Goal: Find specific page/section: Find specific page/section

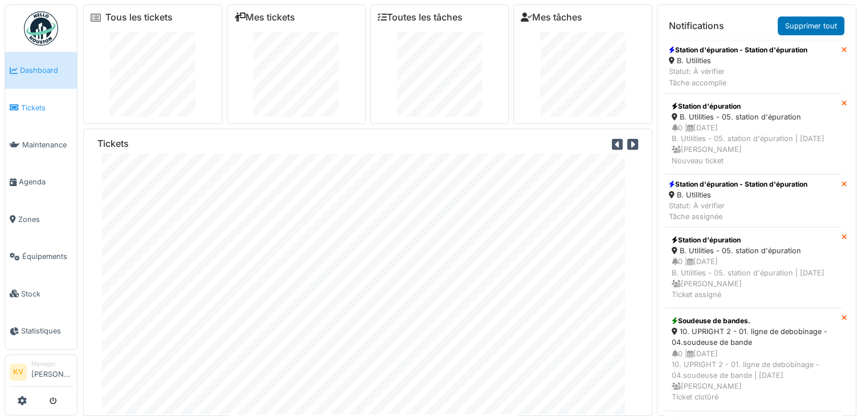
click at [34, 113] on link "Tickets" at bounding box center [41, 107] width 72 height 37
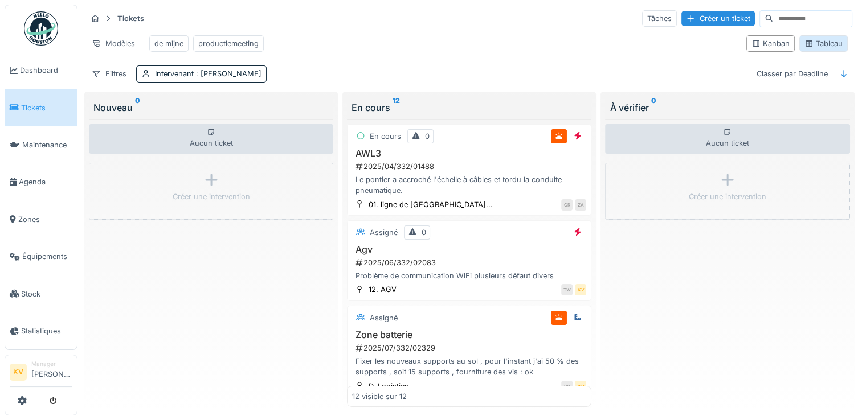
click at [823, 48] on div "Tableau" at bounding box center [823, 43] width 38 height 11
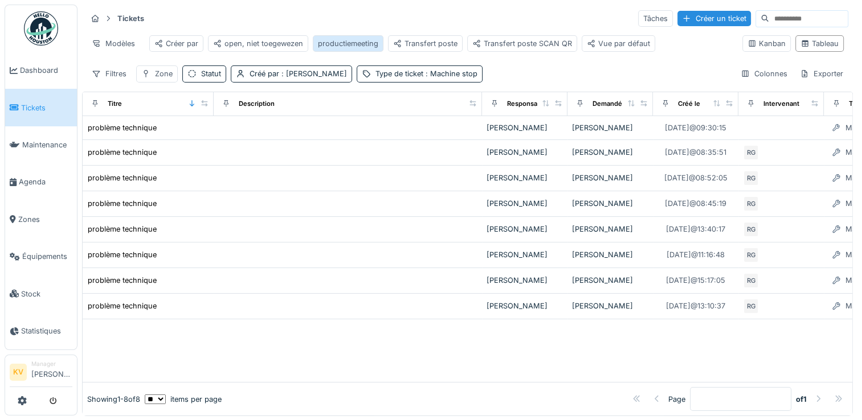
click at [354, 44] on div "productiemeeting" at bounding box center [348, 43] width 60 height 11
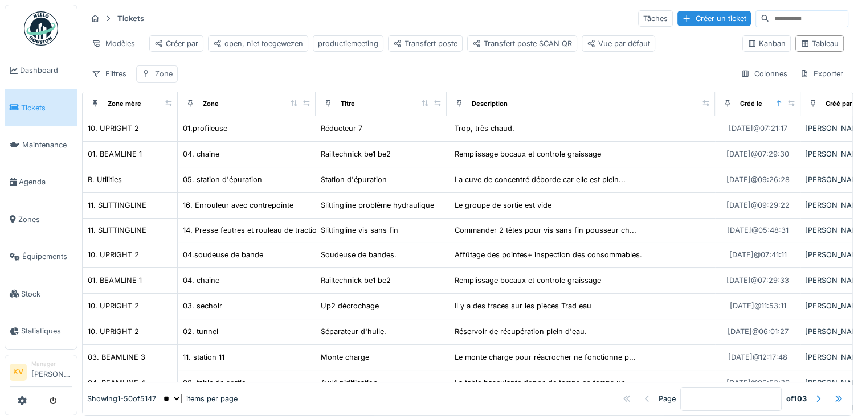
click at [155, 79] on div "Zone" at bounding box center [164, 73] width 18 height 11
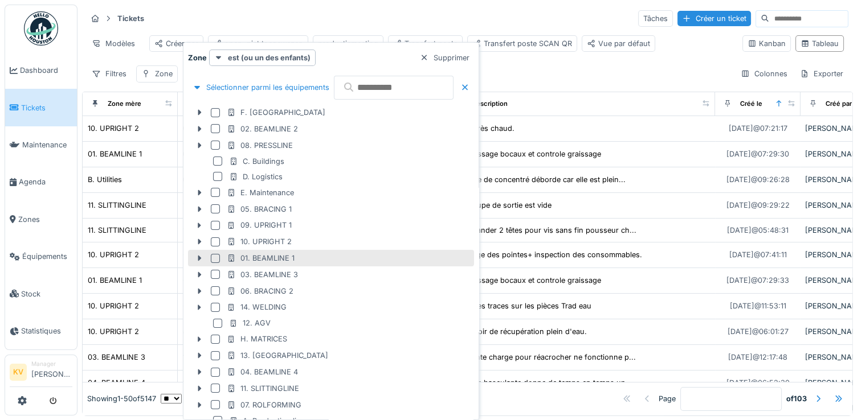
click at [213, 256] on div at bounding box center [215, 258] width 9 height 9
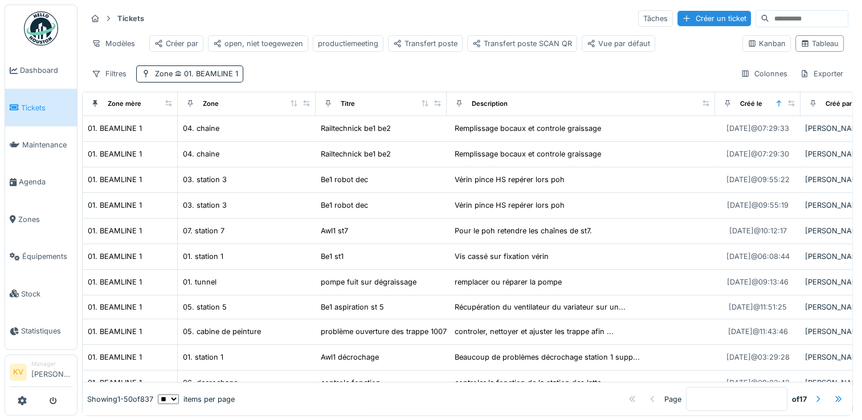
click at [346, 72] on div "Tickets Tâches Créer un ticket Modèles Créer par open, niet toegewezen producti…" at bounding box center [467, 46] width 771 height 83
click at [219, 78] on span "01. BEAMLINE 1" at bounding box center [206, 73] width 66 height 9
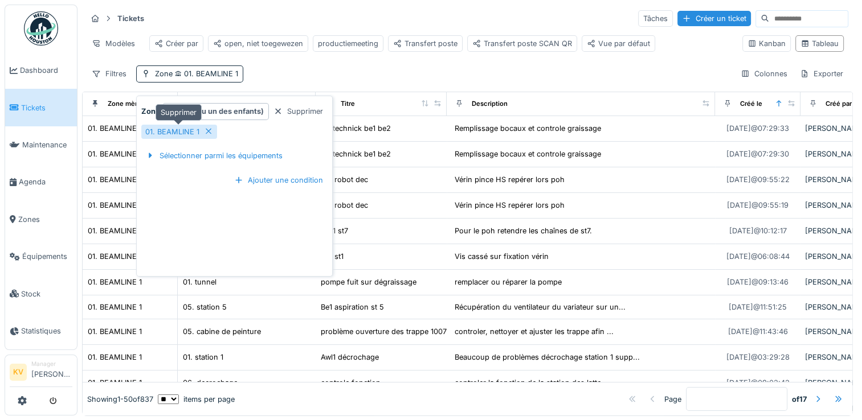
click at [207, 129] on icon at bounding box center [208, 131] width 9 height 7
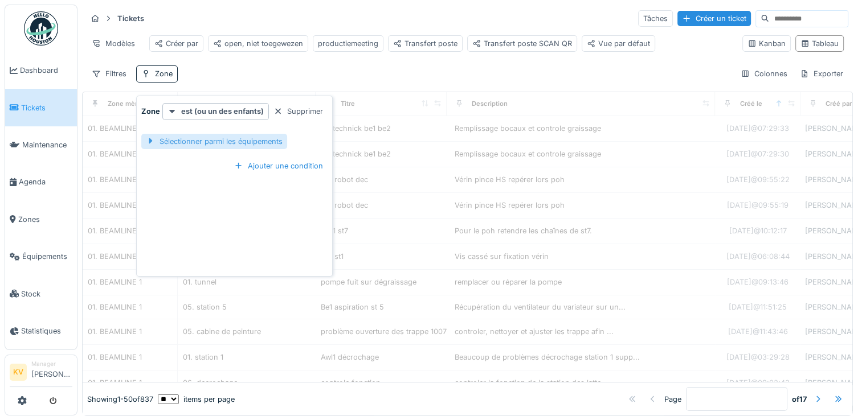
click at [203, 144] on div "Sélectionner parmi les équipements" at bounding box center [214, 141] width 146 height 15
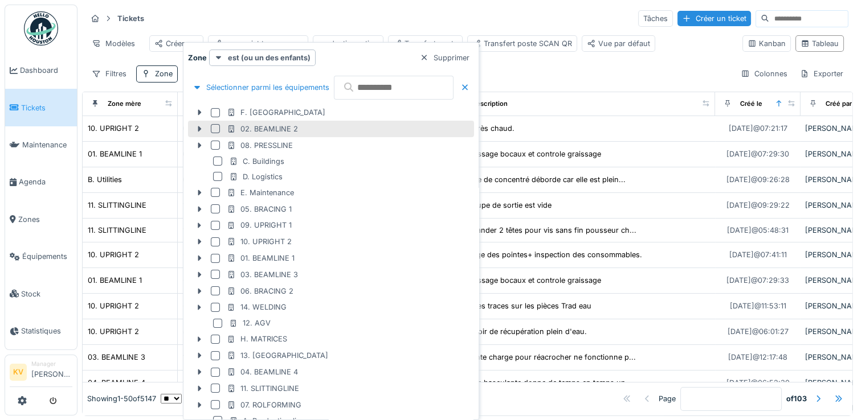
click at [214, 132] on div at bounding box center [215, 128] width 9 height 9
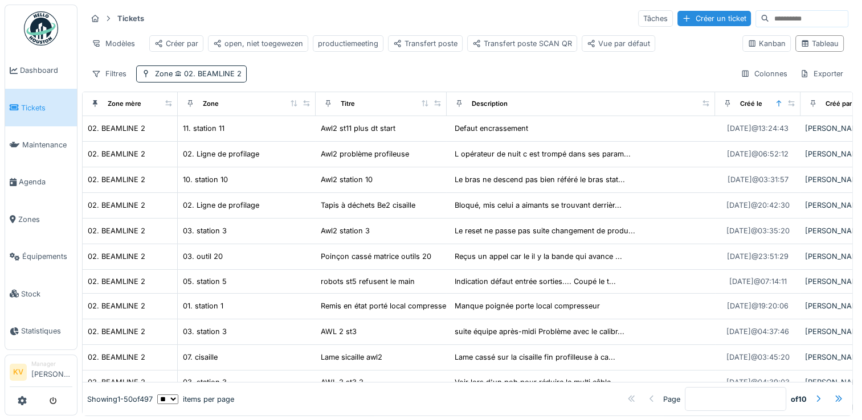
click at [440, 13] on div "Tickets Tâches Créer un ticket" at bounding box center [468, 18] width 762 height 19
click at [220, 78] on span "02. BEAMLINE 2" at bounding box center [207, 73] width 69 height 9
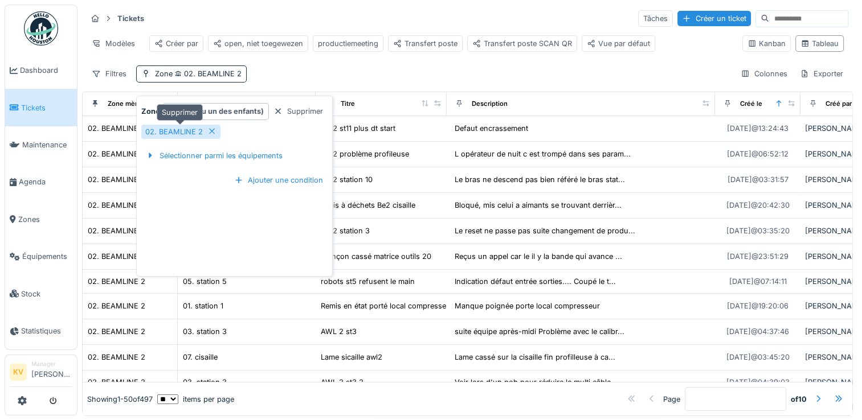
click at [210, 132] on icon at bounding box center [212, 132] width 6 height 6
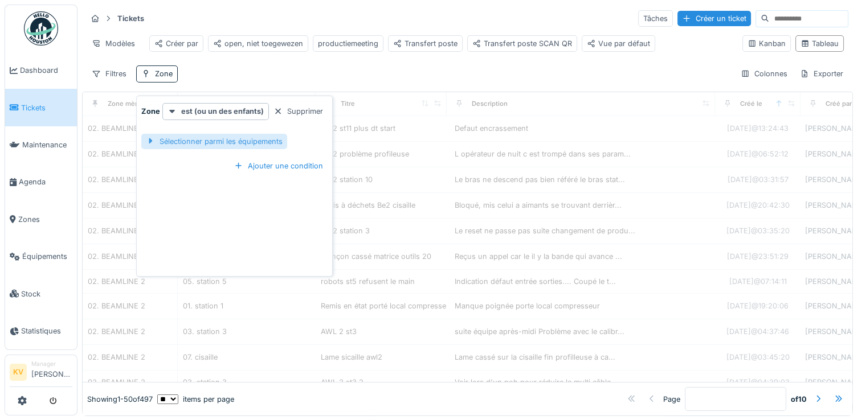
click at [215, 139] on div "Sélectionner parmi les équipements" at bounding box center [214, 141] width 146 height 15
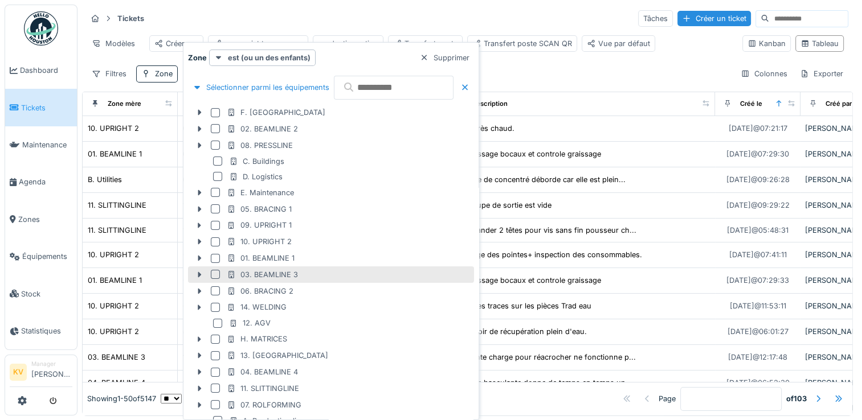
click at [214, 273] on div at bounding box center [215, 274] width 9 height 9
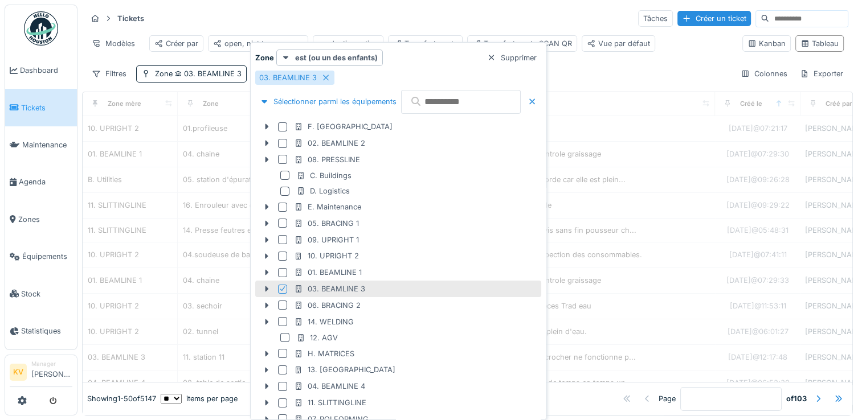
click at [402, 24] on div "Tickets Tâches Créer un ticket" at bounding box center [468, 18] width 762 height 19
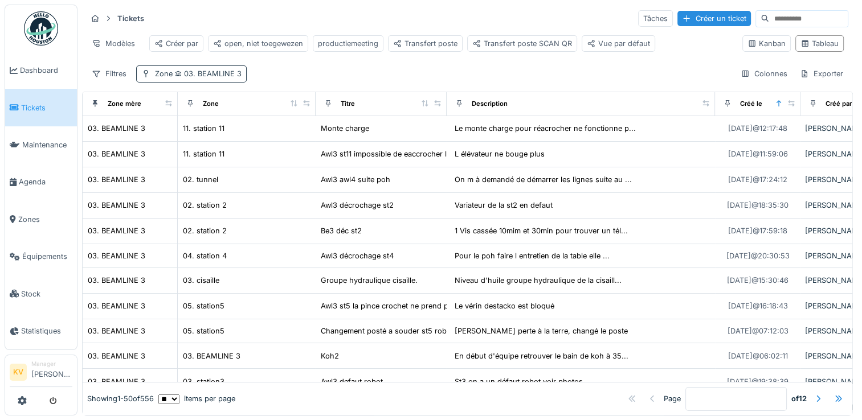
click at [181, 78] on span "03. BEAMLINE 3" at bounding box center [207, 73] width 69 height 9
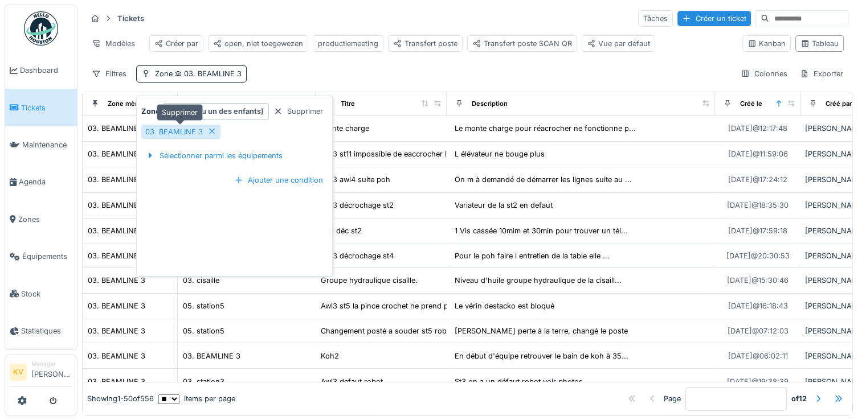
click at [208, 136] on div at bounding box center [211, 131] width 9 height 11
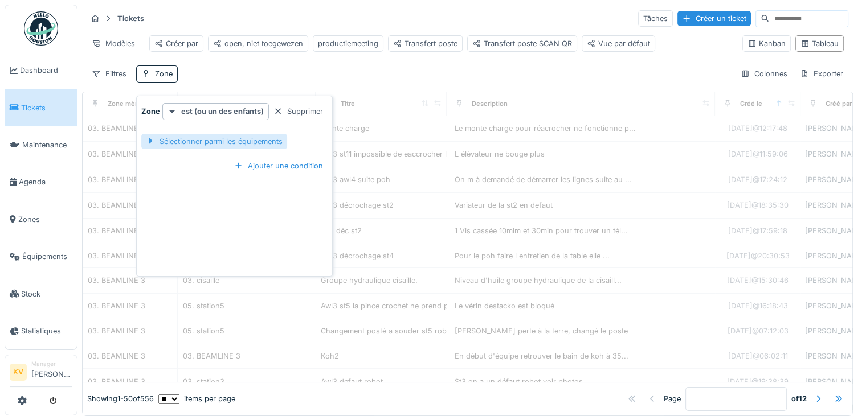
click at [207, 136] on div "Sélectionner parmi les équipements" at bounding box center [214, 141] width 146 height 15
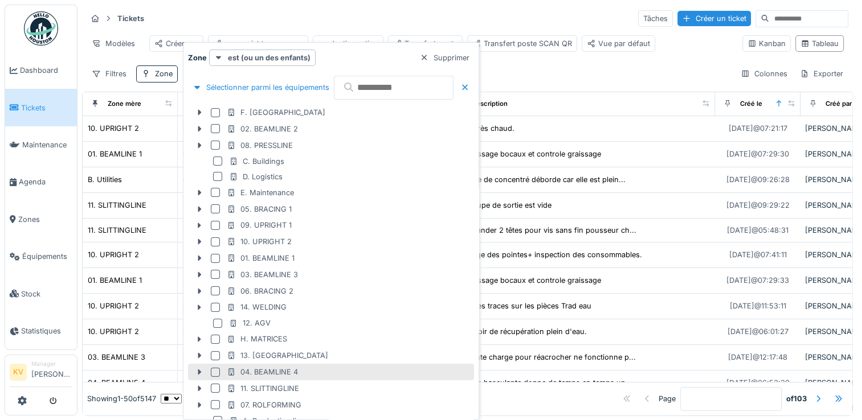
click at [213, 370] on div at bounding box center [215, 372] width 9 height 9
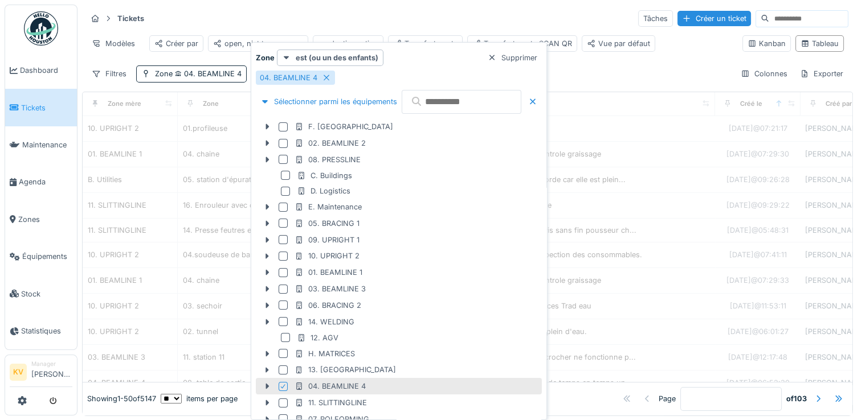
click at [383, 15] on div "Tickets Tâches Créer un ticket" at bounding box center [468, 18] width 762 height 19
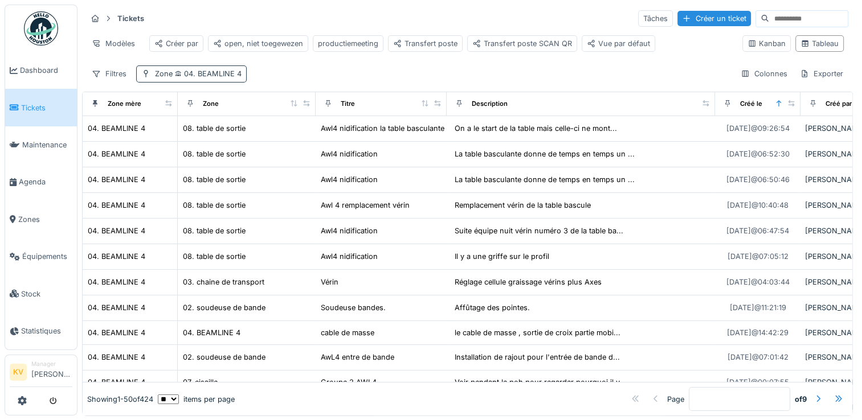
click at [224, 78] on span "04. BEAMLINE 4" at bounding box center [207, 73] width 69 height 9
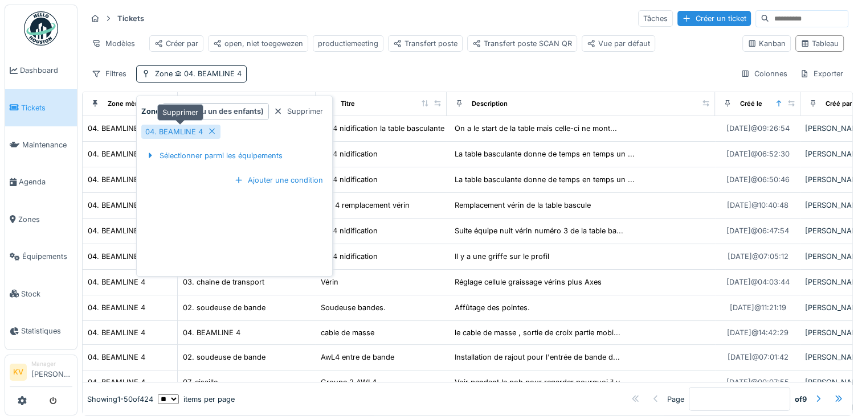
click at [211, 131] on icon at bounding box center [212, 132] width 6 height 6
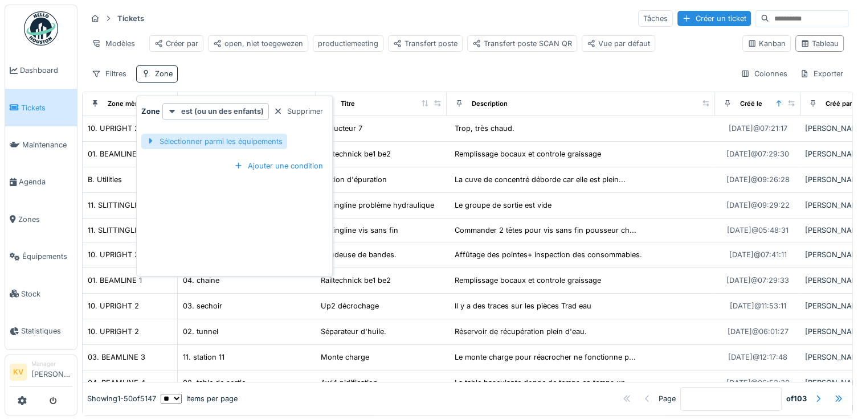
click at [212, 142] on div "Sélectionner parmi les équipements" at bounding box center [214, 141] width 146 height 15
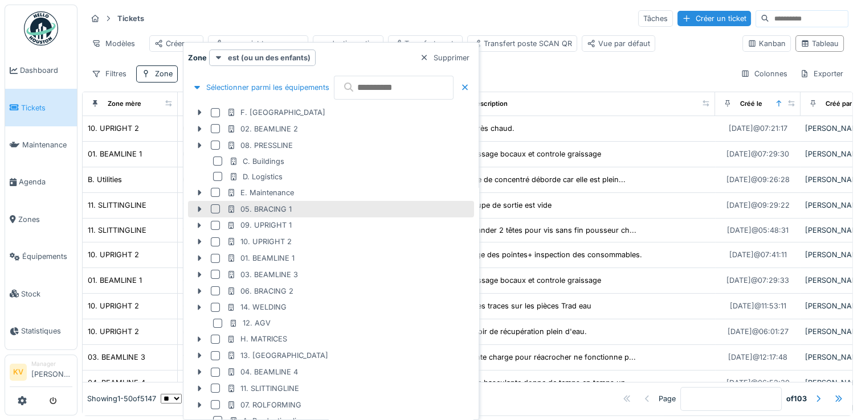
click at [213, 209] on div at bounding box center [215, 209] width 9 height 9
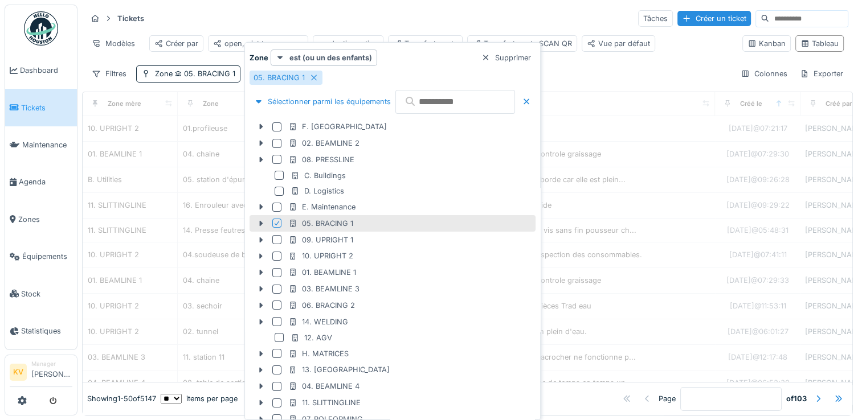
click at [448, 20] on div "Tickets Tâches Créer un ticket" at bounding box center [468, 18] width 762 height 19
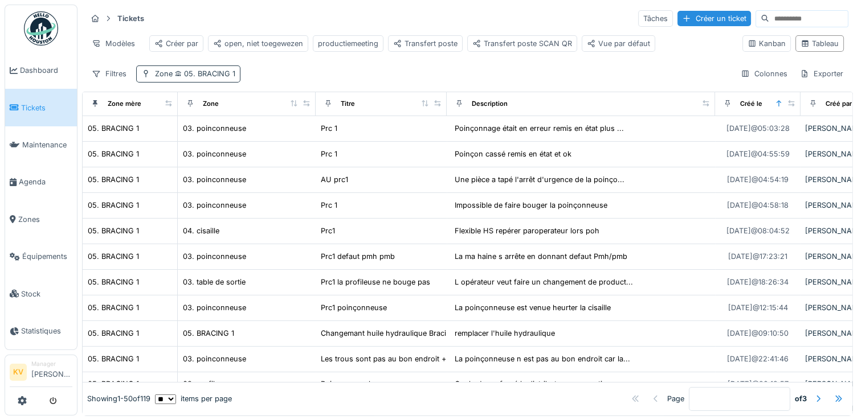
click at [220, 78] on span "05. BRACING 1" at bounding box center [204, 73] width 63 height 9
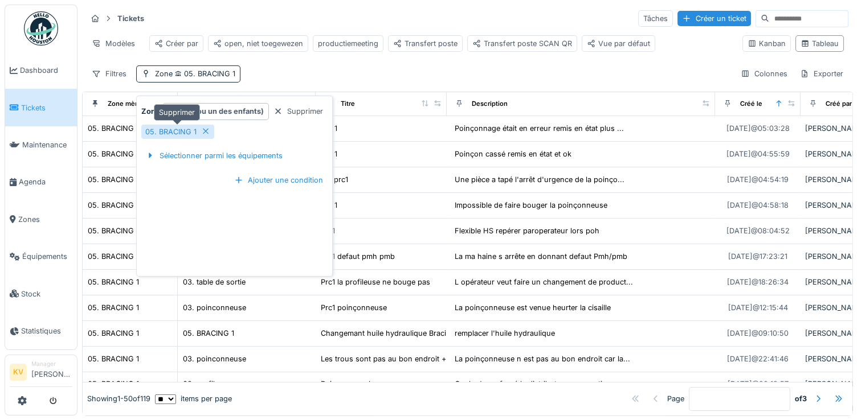
click at [204, 129] on icon at bounding box center [205, 131] width 9 height 7
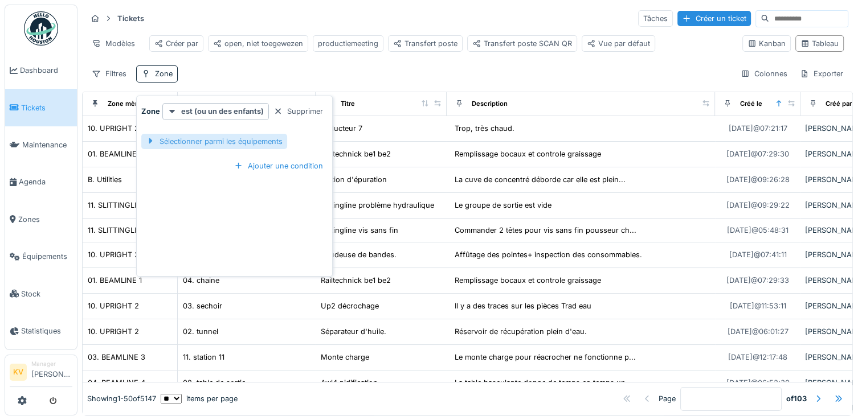
click at [205, 140] on div "Sélectionner parmi les équipements" at bounding box center [214, 141] width 146 height 15
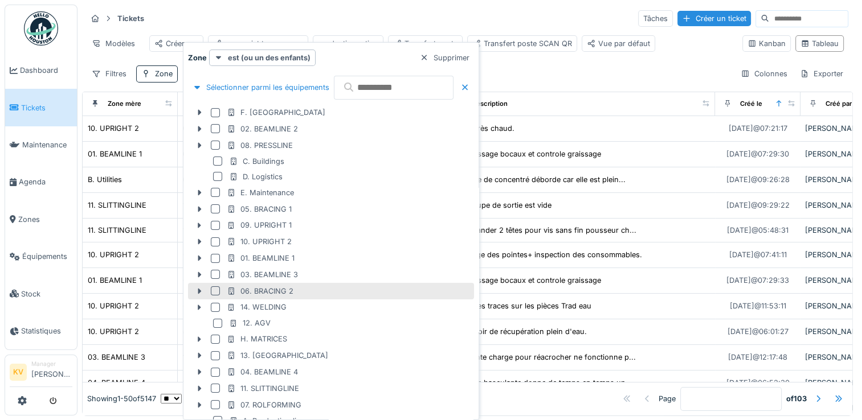
click at [212, 289] on div at bounding box center [215, 291] width 9 height 9
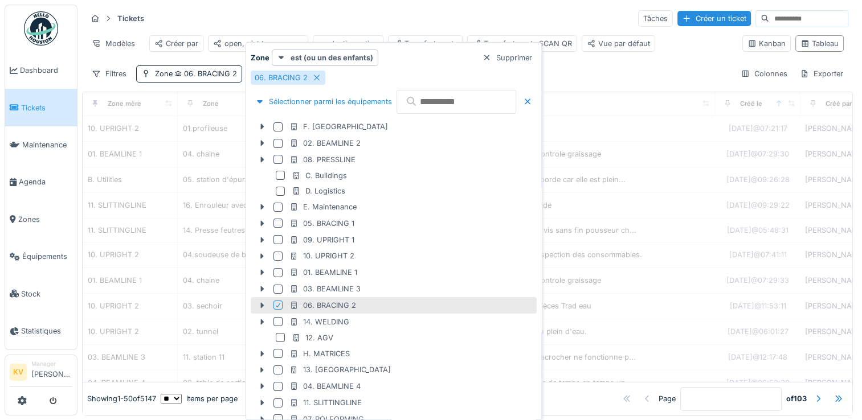
click at [395, 23] on div "Tickets Tâches Créer un ticket" at bounding box center [468, 18] width 762 height 19
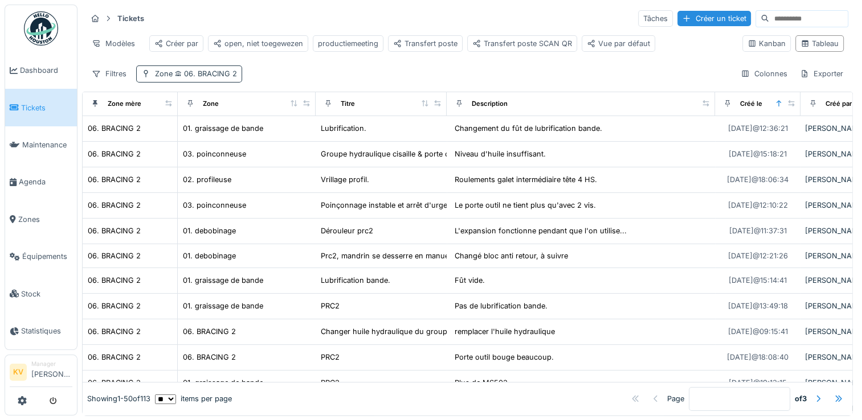
click at [212, 78] on span "06. BRACING 2" at bounding box center [205, 73] width 64 height 9
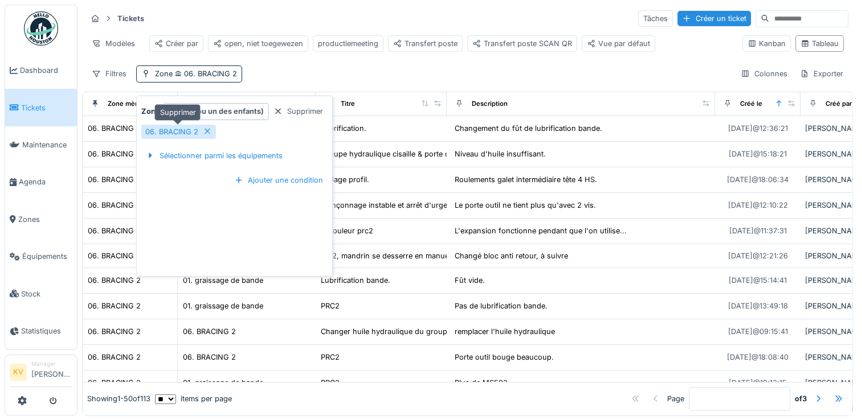
click at [205, 136] on div at bounding box center [207, 131] width 9 height 11
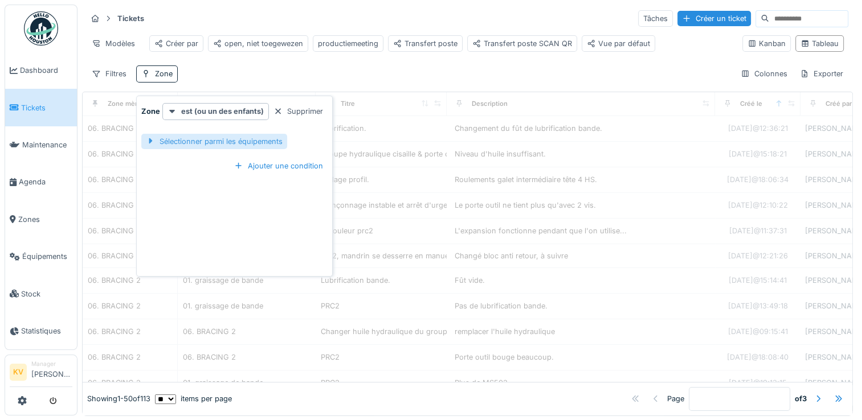
click at [208, 138] on div "Sélectionner parmi les équipements" at bounding box center [214, 141] width 146 height 15
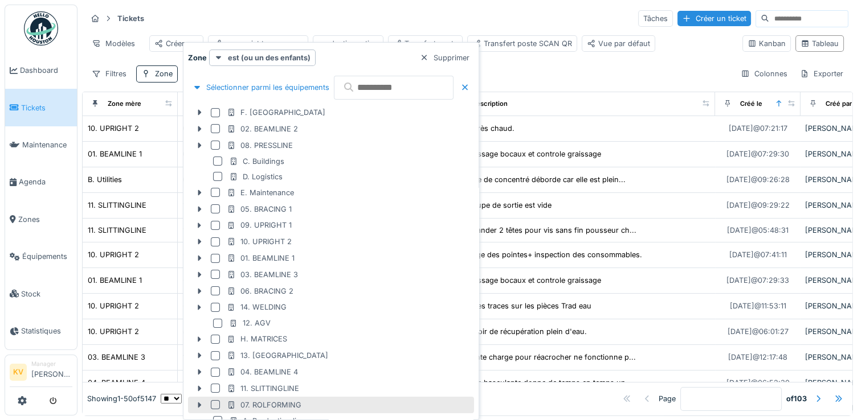
click at [214, 402] on div at bounding box center [215, 404] width 9 height 9
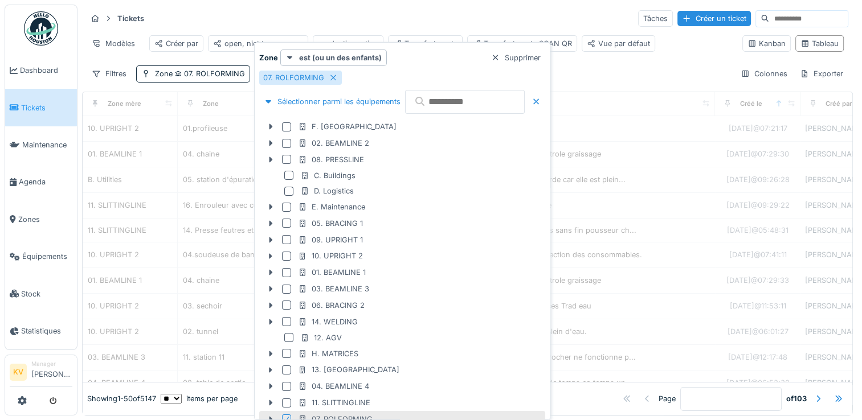
click at [340, 25] on div "Tickets Tâches Créer un ticket" at bounding box center [468, 18] width 762 height 19
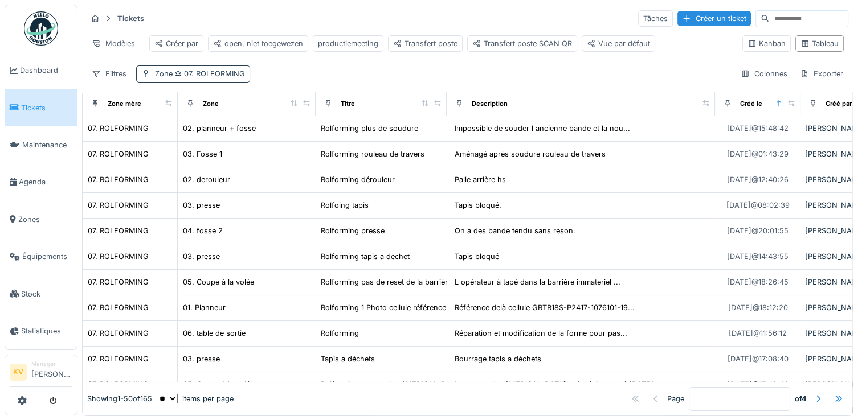
click at [221, 78] on span "07. ROLFORMING" at bounding box center [209, 73] width 72 height 9
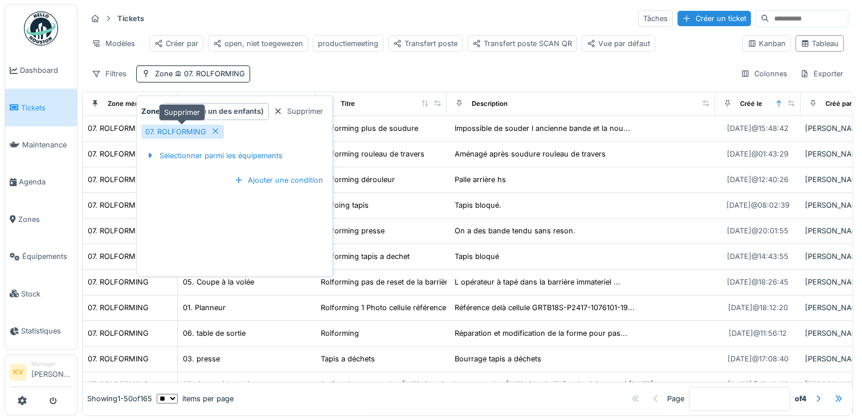
click at [214, 133] on icon at bounding box center [215, 131] width 9 height 7
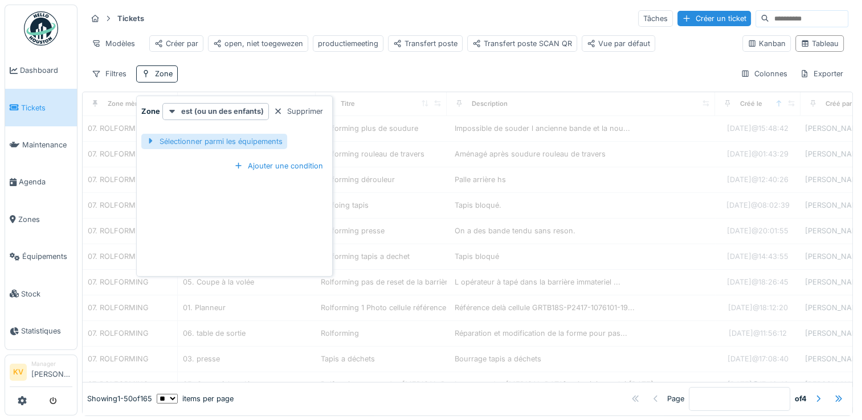
click at [219, 140] on div "Sélectionner parmi les équipements" at bounding box center [214, 141] width 146 height 15
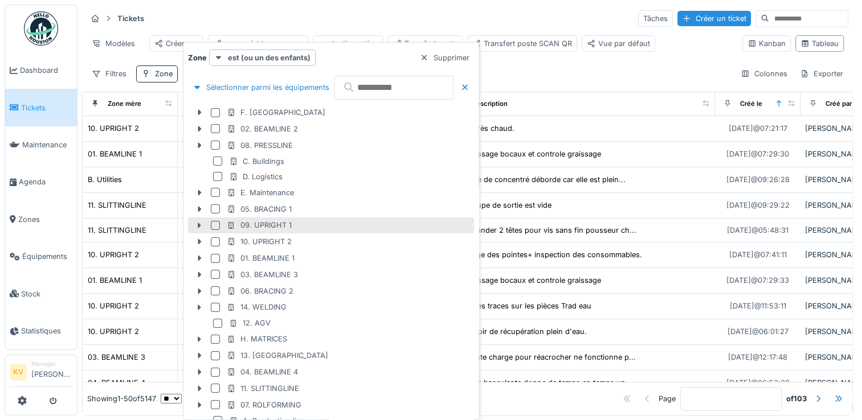
click at [215, 224] on div at bounding box center [215, 225] width 9 height 9
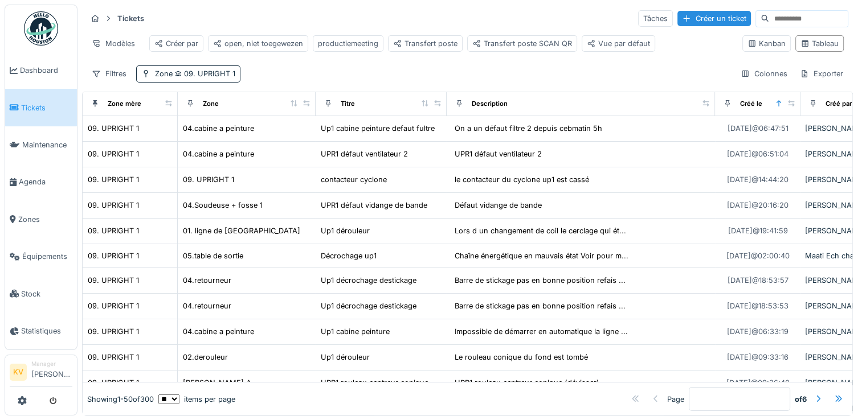
click at [332, 25] on div "Tickets Tâches Créer un ticket" at bounding box center [468, 18] width 762 height 19
click at [191, 78] on span "09. UPRIGHT 1" at bounding box center [204, 73] width 63 height 9
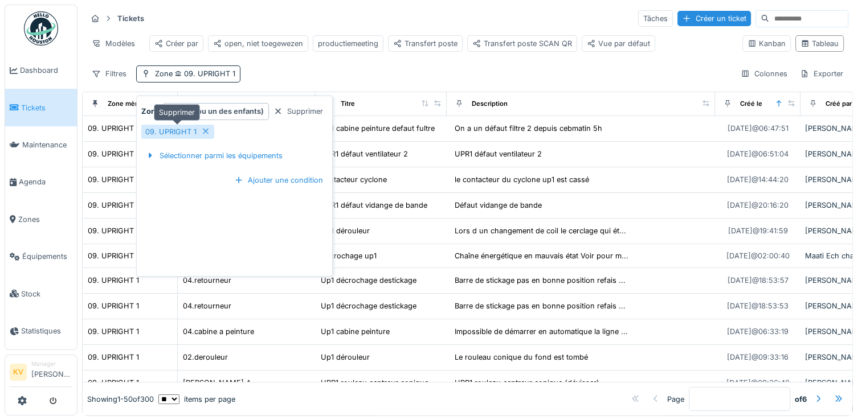
click at [206, 130] on icon at bounding box center [205, 131] width 9 height 7
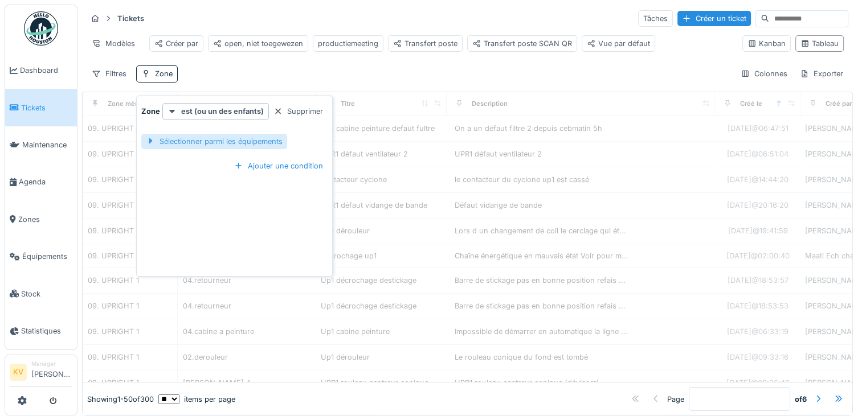
click at [212, 142] on div "Sélectionner parmi les équipements" at bounding box center [214, 141] width 146 height 15
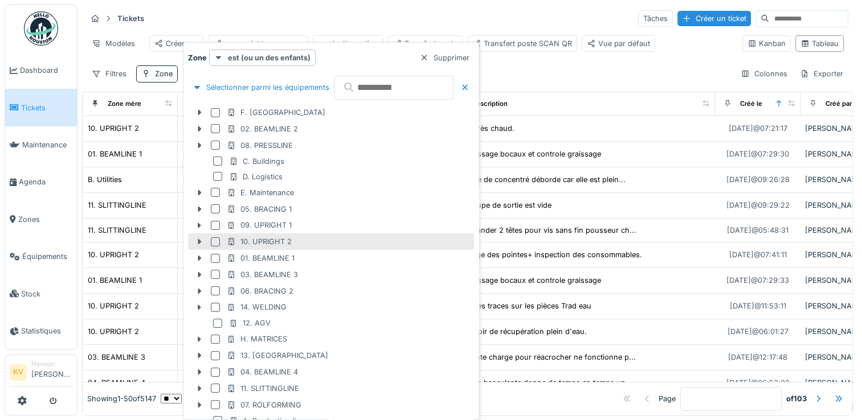
click at [215, 240] on div at bounding box center [215, 242] width 9 height 9
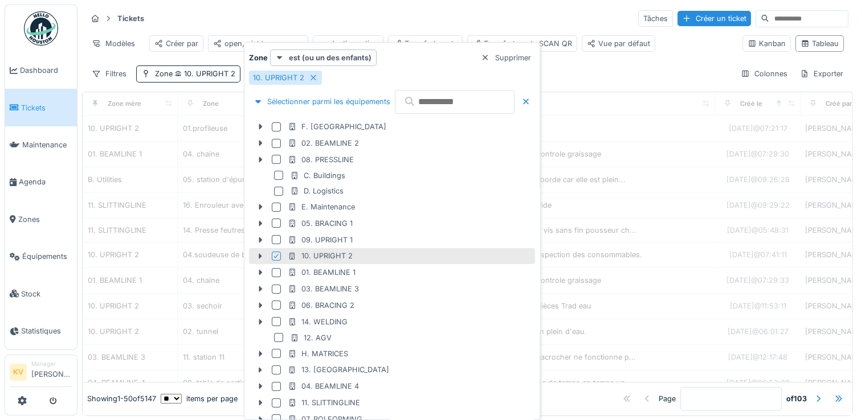
click at [394, 22] on div "Tickets Tâches Créer un ticket" at bounding box center [468, 18] width 762 height 19
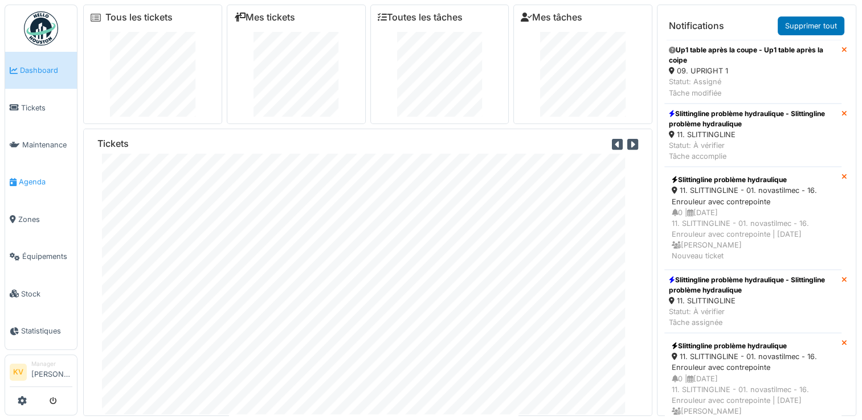
click at [30, 181] on span "Agenda" at bounding box center [46, 182] width 54 height 11
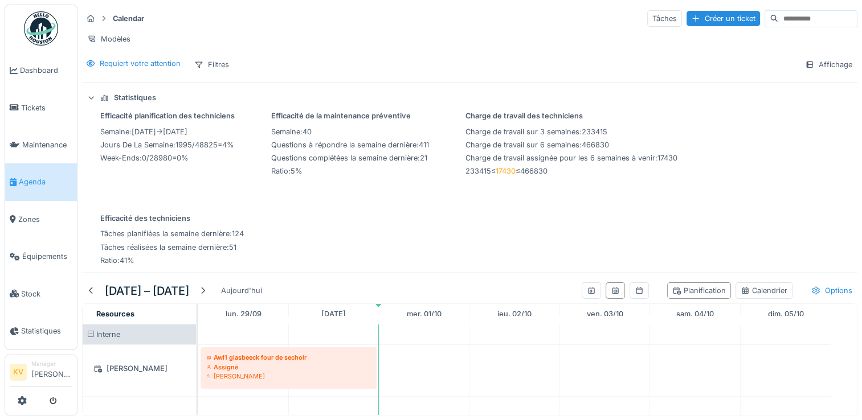
scroll to position [9, 0]
click at [338, 224] on div "Efficacité planification des techniciens semaine : 2025-10-06 → 2025-10-12 jour…" at bounding box center [469, 189] width 775 height 156
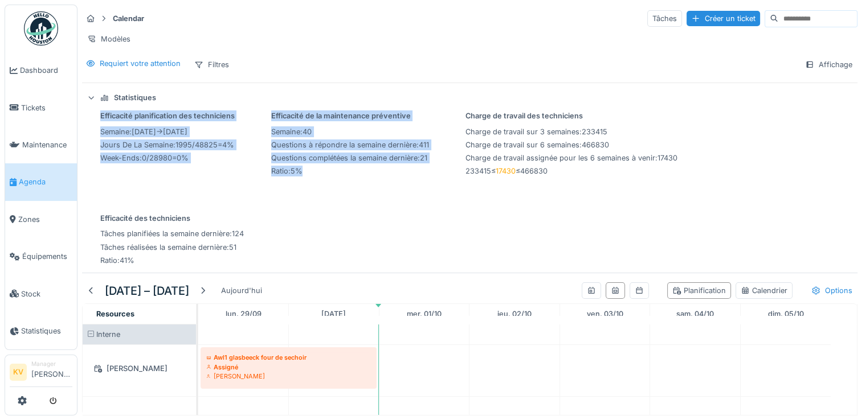
drag, startPoint x: 370, startPoint y: 273, endPoint x: 362, endPoint y: 101, distance: 172.2
click at [362, 101] on div "Calendar Tâches Créer un ticket Modèles Requiert votre attention Filtres Affich…" at bounding box center [469, 210] width 784 height 420
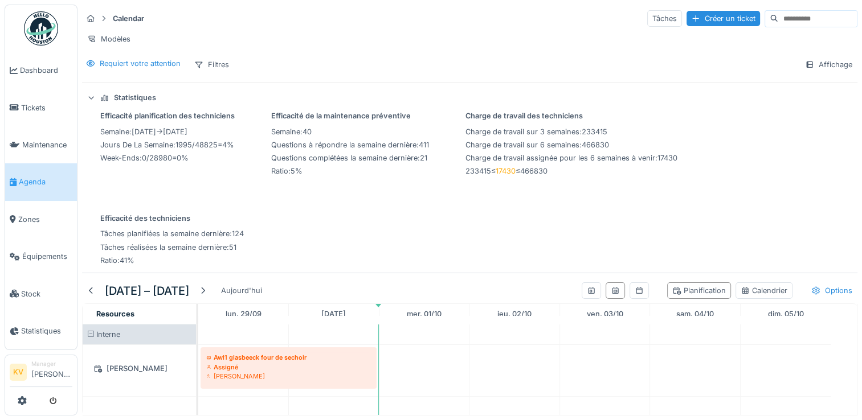
click at [735, 156] on div "Efficacité planification des techniciens semaine : 2025-10-06 → 2025-10-12 jour…" at bounding box center [469, 189] width 775 height 156
click at [823, 62] on div "Affichage" at bounding box center [829, 64] width 58 height 17
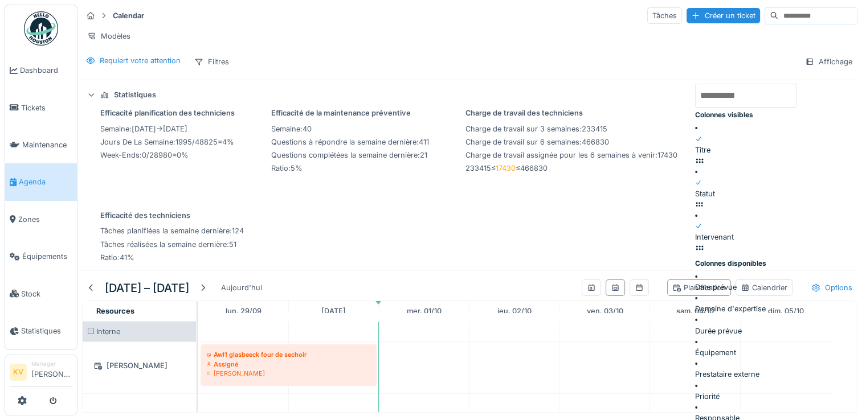
scroll to position [0, 0]
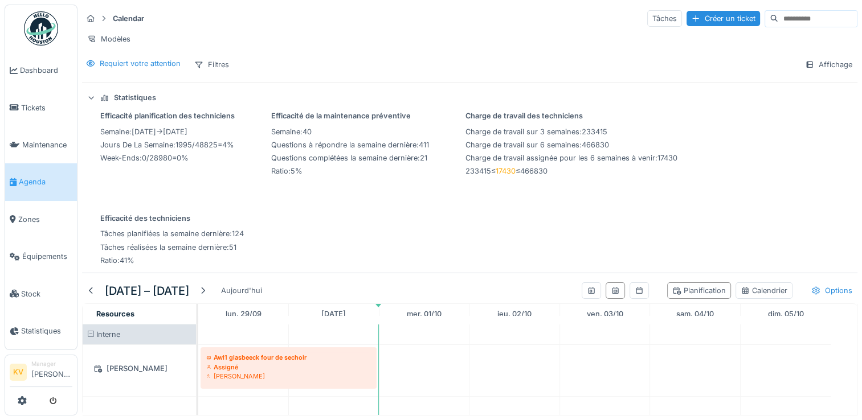
click at [584, 245] on div "Efficacité planification des techniciens semaine : 2025-10-06 → 2025-10-12 jour…" at bounding box center [469, 189] width 775 height 156
click at [89, 338] on span at bounding box center [90, 334] width 7 height 7
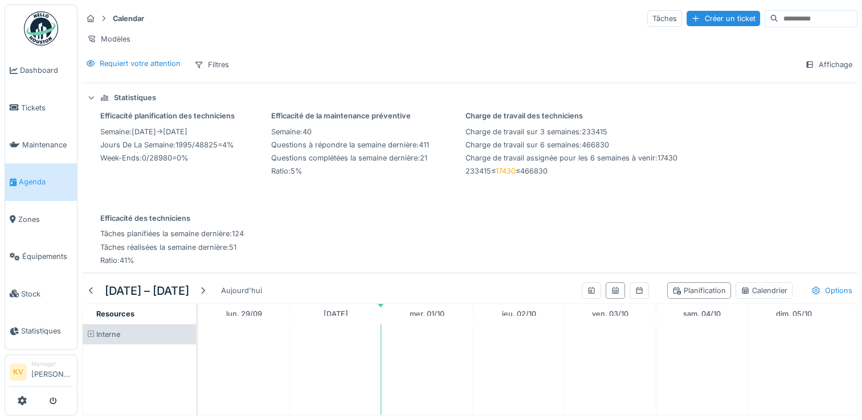
click at [91, 338] on span at bounding box center [90, 334] width 7 height 7
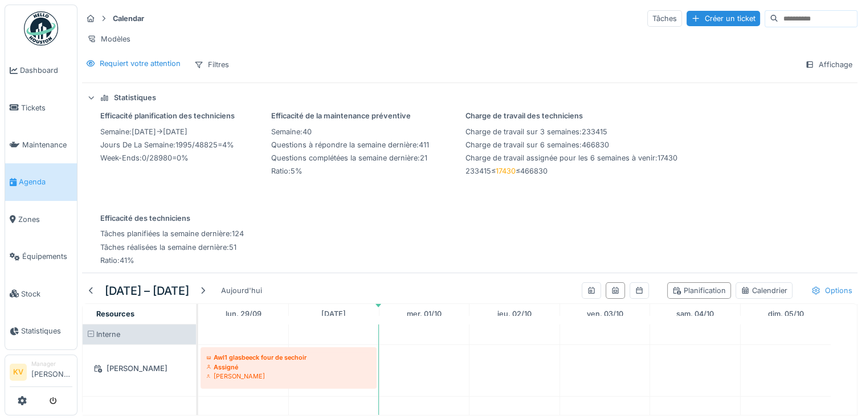
click at [818, 296] on div "Options" at bounding box center [831, 291] width 51 height 17
click at [767, 250] on div "Efficacité planification des techniciens semaine : 2025-10-06 → 2025-10-12 jour…" at bounding box center [469, 189] width 775 height 156
click at [587, 295] on icon at bounding box center [591, 290] width 9 height 7
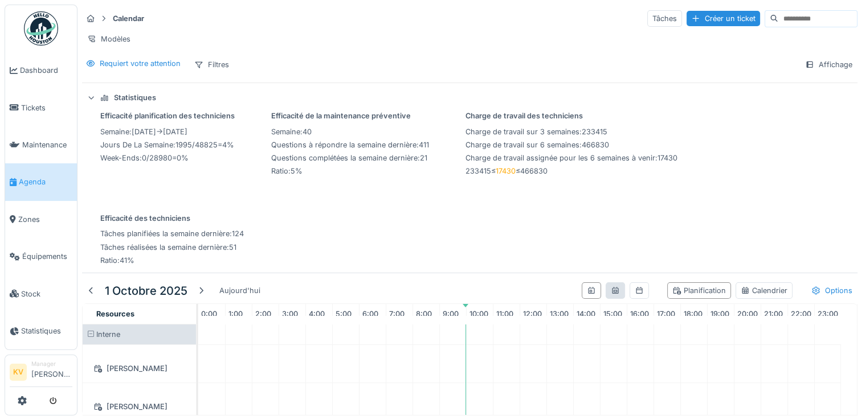
click at [606, 299] on div at bounding box center [615, 291] width 19 height 17
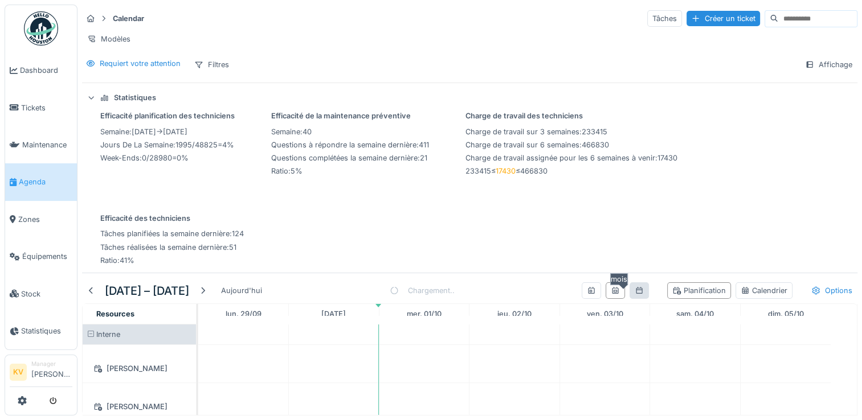
click at [635, 295] on icon at bounding box center [639, 290] width 9 height 7
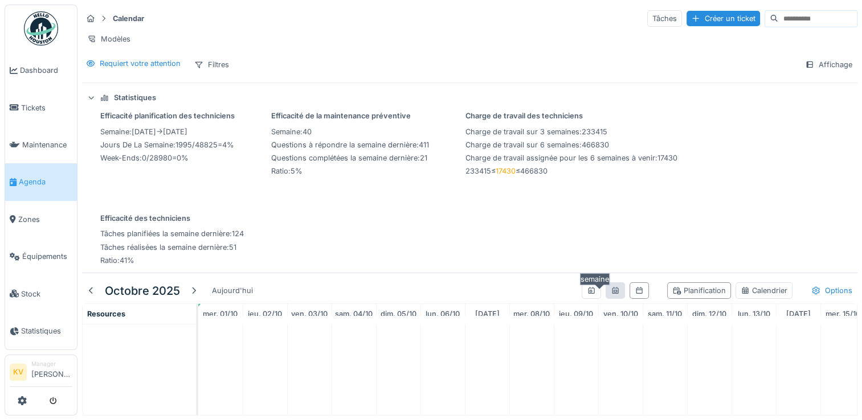
click at [611, 295] on icon at bounding box center [615, 290] width 9 height 7
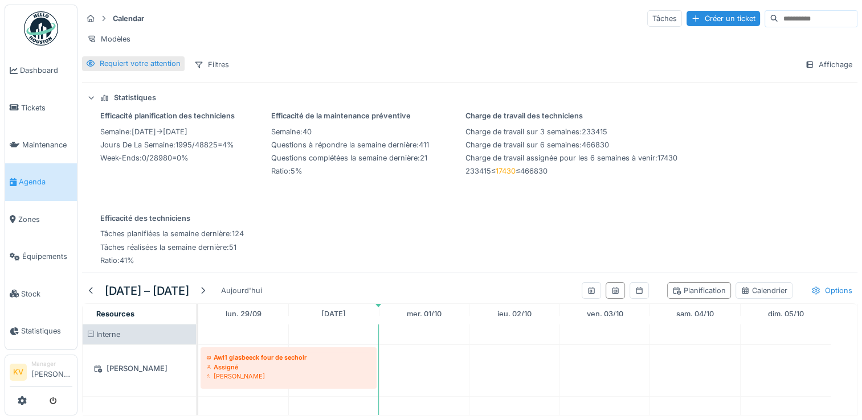
click at [129, 69] on div "Requiert votre attention" at bounding box center [140, 63] width 81 height 11
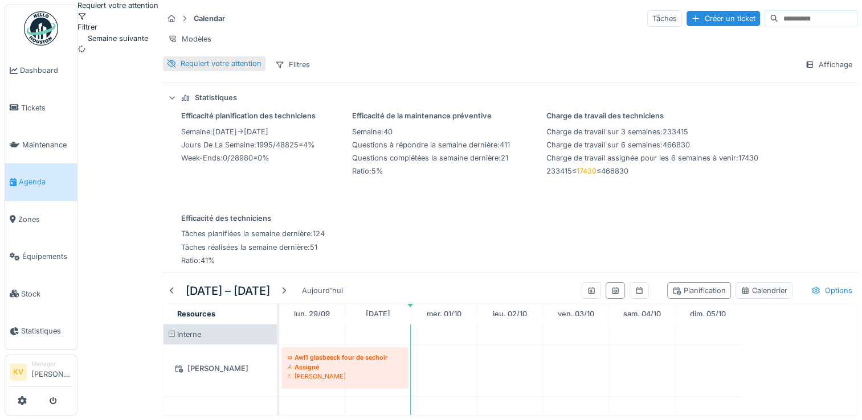
click at [261, 69] on div "Requiert votre attention" at bounding box center [221, 63] width 81 height 11
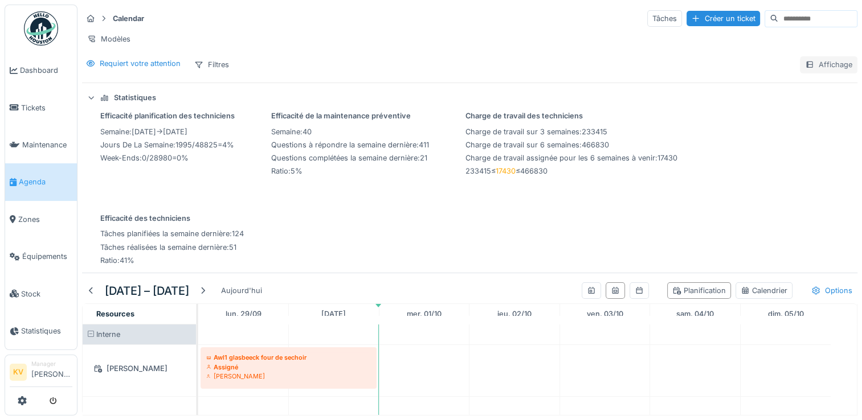
click at [813, 73] on div "Affichage" at bounding box center [829, 64] width 58 height 17
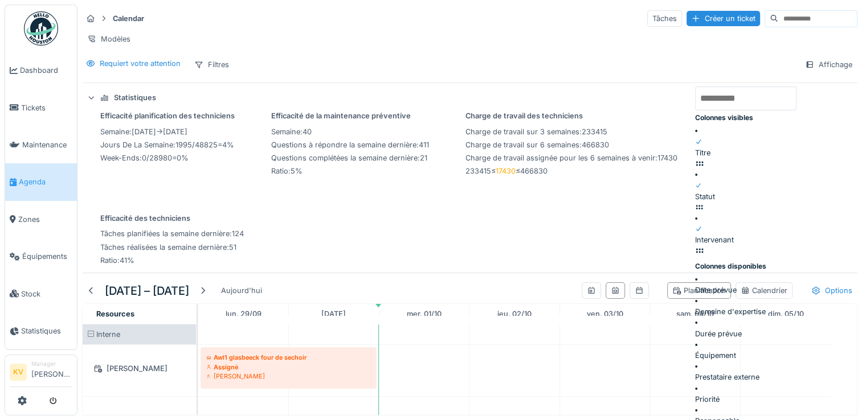
click at [703, 137] on div at bounding box center [702, 142] width 15 height 11
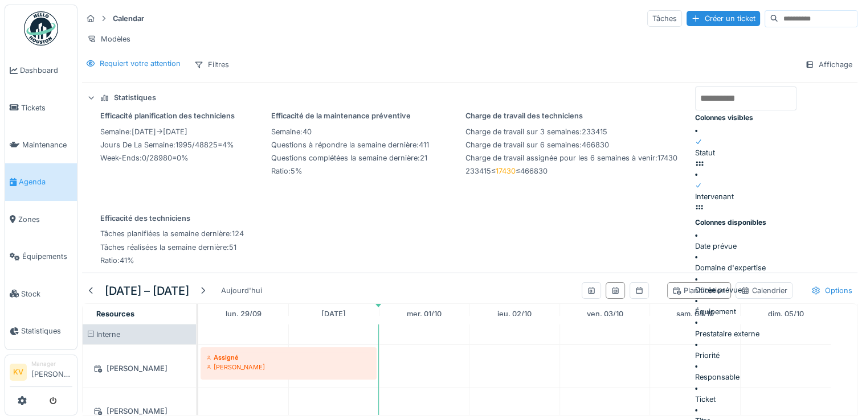
click at [702, 180] on div "Intervenant" at bounding box center [714, 191] width 39 height 22
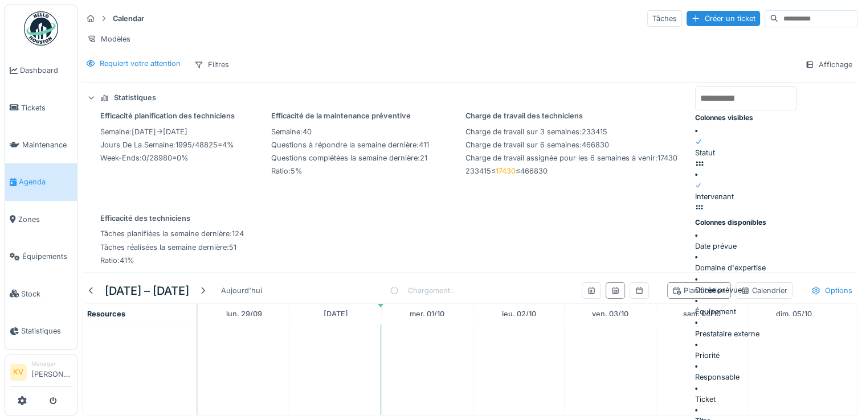
click at [702, 183] on icon at bounding box center [698, 186] width 7 height 6
click at [702, 140] on icon at bounding box center [698, 142] width 7 height 6
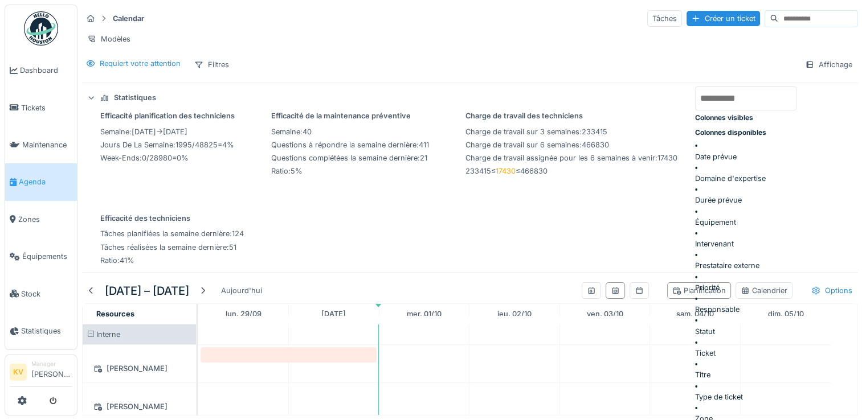
click at [704, 370] on div at bounding box center [745, 370] width 101 height 0
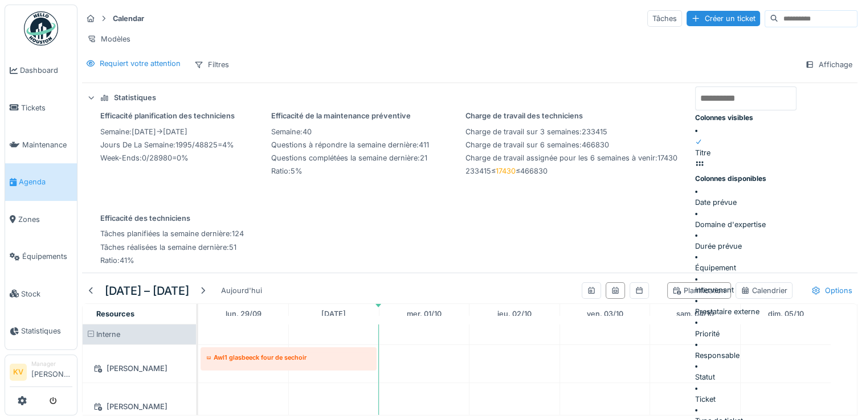
click at [704, 285] on div at bounding box center [745, 285] width 101 height 0
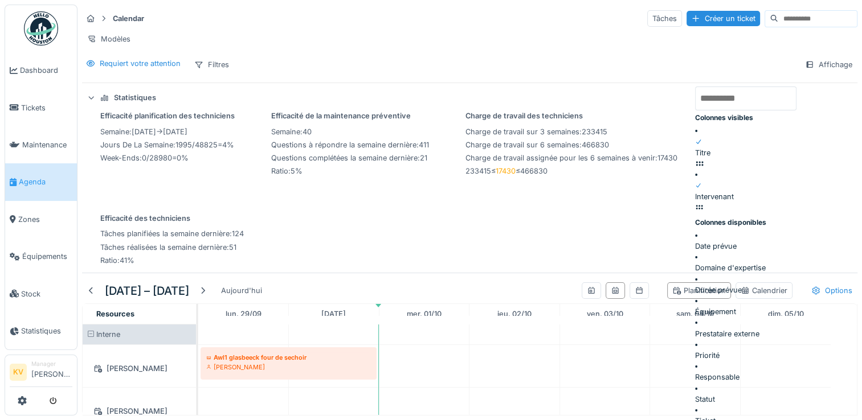
click at [602, 240] on div "Efficacité planification des techniciens semaine : 2025-10-06 → 2025-10-12 jour…" at bounding box center [469, 189] width 775 height 156
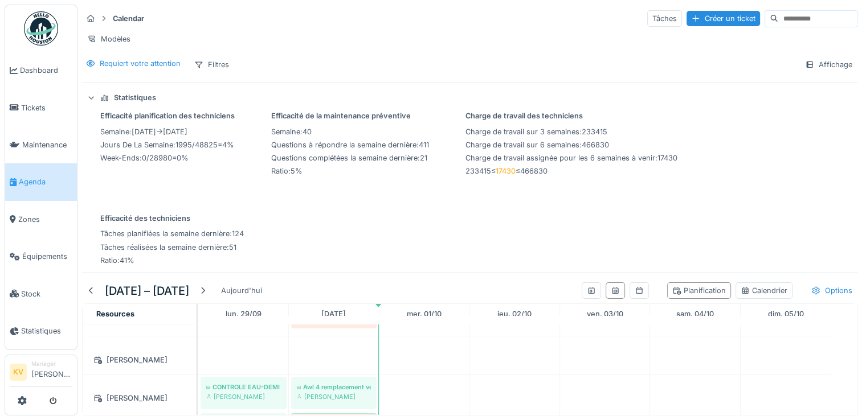
scroll to position [542, 0]
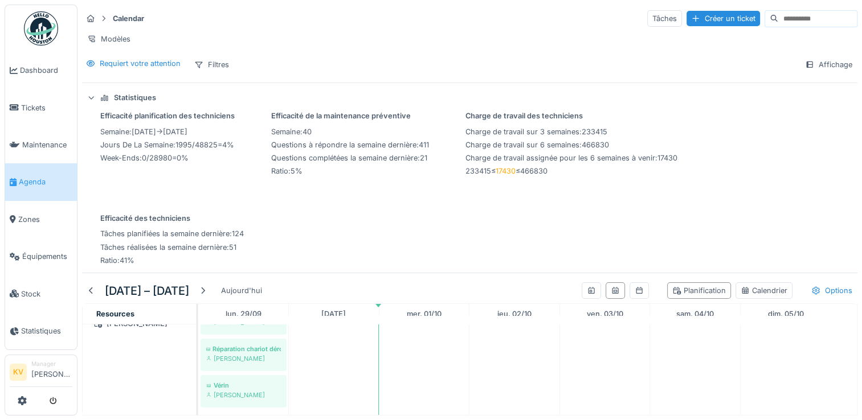
click at [91, 103] on icon at bounding box center [91, 97] width 7 height 9
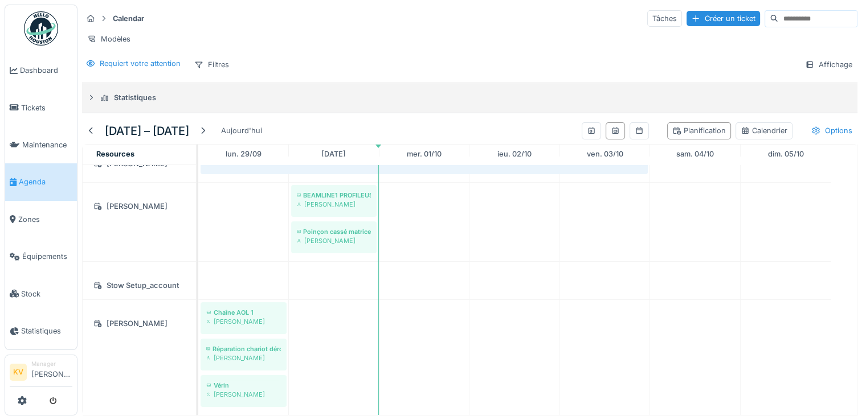
click at [125, 103] on div "Statistiques" at bounding box center [135, 97] width 42 height 11
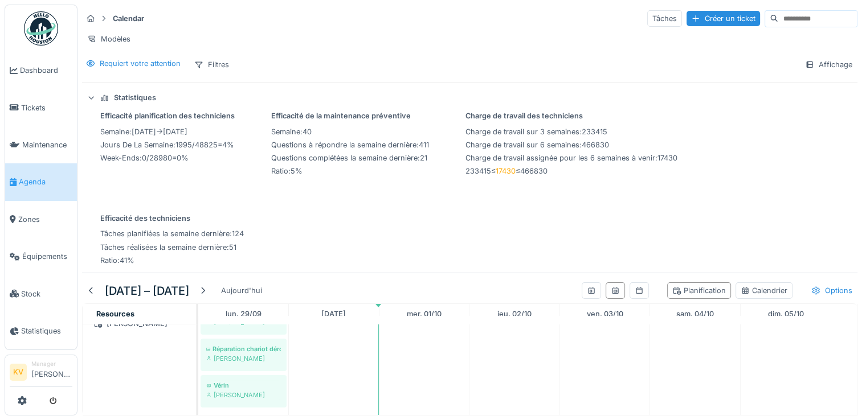
click at [141, 121] on div "Efficacité planification des techniciens" at bounding box center [167, 116] width 134 height 11
drag, startPoint x: 371, startPoint y: 124, endPoint x: 546, endPoint y: 120, distance: 174.9
click at [371, 121] on div "Efficacité de la maintenance préventive" at bounding box center [350, 116] width 158 height 11
click at [567, 121] on div "Charge de travail des techniciens" at bounding box center [571, 116] width 212 height 11
click at [35, 313] on link "Statistiques" at bounding box center [41, 331] width 72 height 37
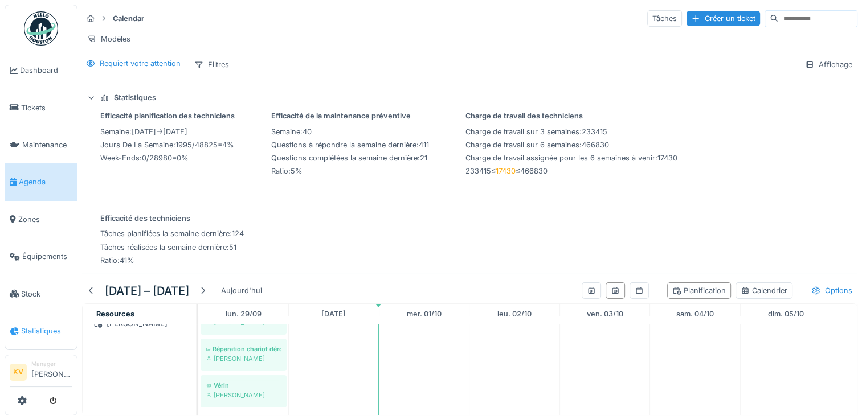
click at [39, 326] on span "Statistiques" at bounding box center [46, 331] width 51 height 11
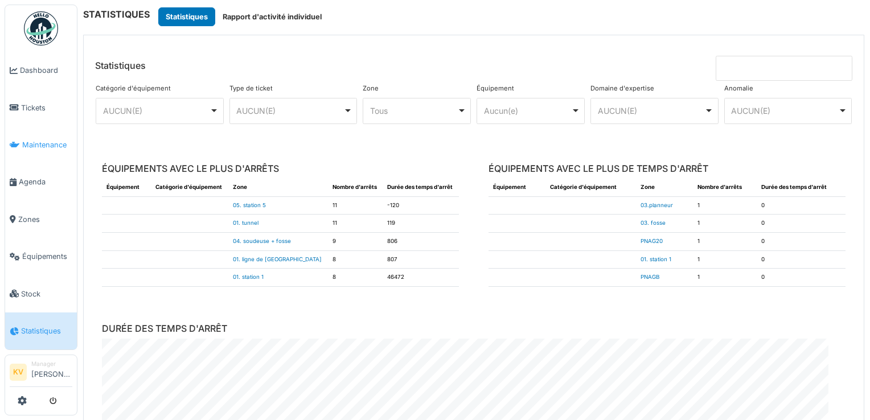
click at [22, 140] on span "Maintenance" at bounding box center [47, 145] width 50 height 11
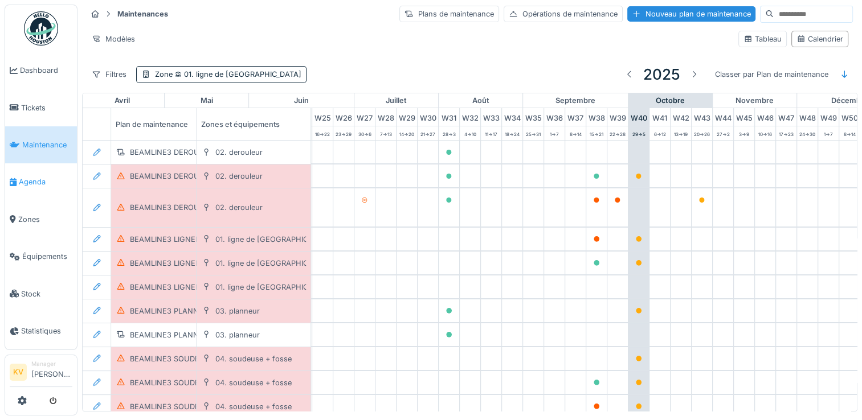
scroll to position [0, 596]
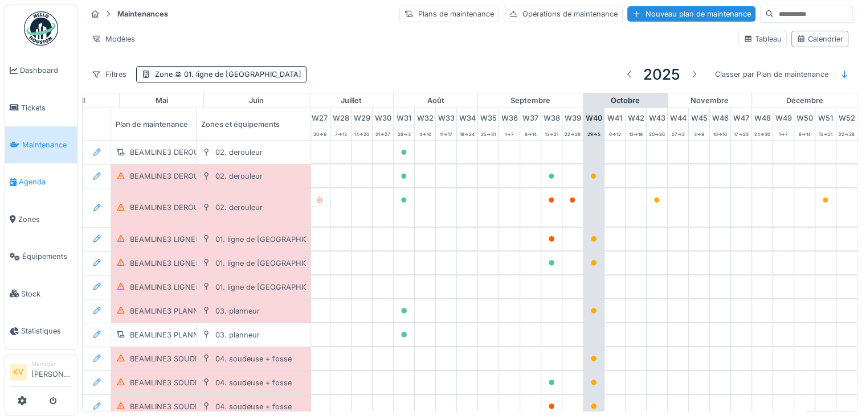
click at [31, 181] on span "Agenda" at bounding box center [46, 182] width 54 height 11
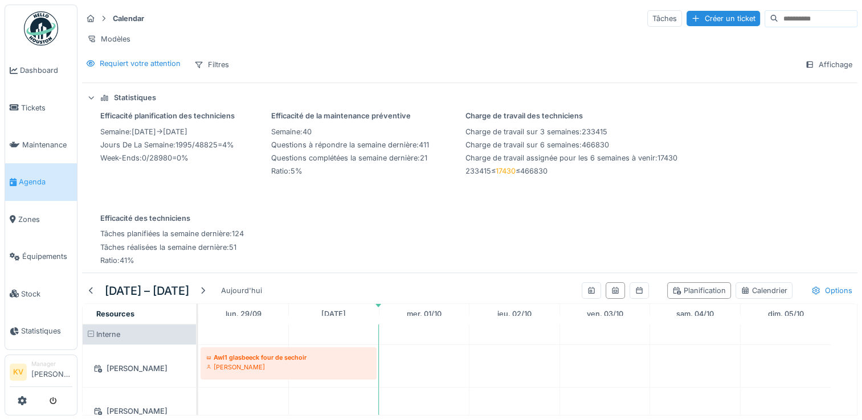
click at [299, 136] on span "semaine" at bounding box center [285, 132] width 29 height 9
click at [332, 121] on div "Efficacité de la maintenance préventive" at bounding box center [350, 116] width 158 height 11
click at [498, 119] on div "Charge de travail des techniciens" at bounding box center [571, 116] width 212 height 11
drag, startPoint x: 499, startPoint y: 126, endPoint x: 406, endPoint y: 154, distance: 97.0
click at [499, 121] on div "Charge de travail des techniciens" at bounding box center [571, 116] width 212 height 11
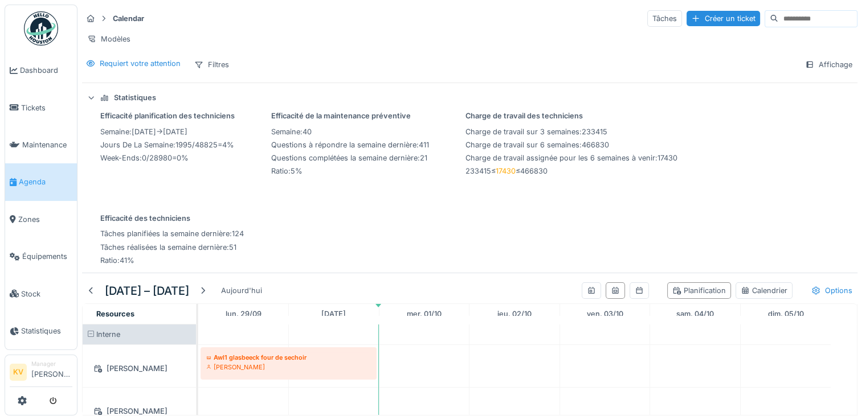
click at [368, 162] on span "Questions complétées la semaine dernière" at bounding box center [344, 158] width 146 height 9
click at [326, 206] on div "Efficacité planification des techniciens semaine : 2025-10-06 → 2025-10-12 jour…" at bounding box center [469, 189] width 775 height 156
click at [112, 239] on div "Tâches planifiées la semaine dernière : 124" at bounding box center [172, 233] width 144 height 11
click at [25, 326] on span "Statistiques" at bounding box center [46, 331] width 51 height 11
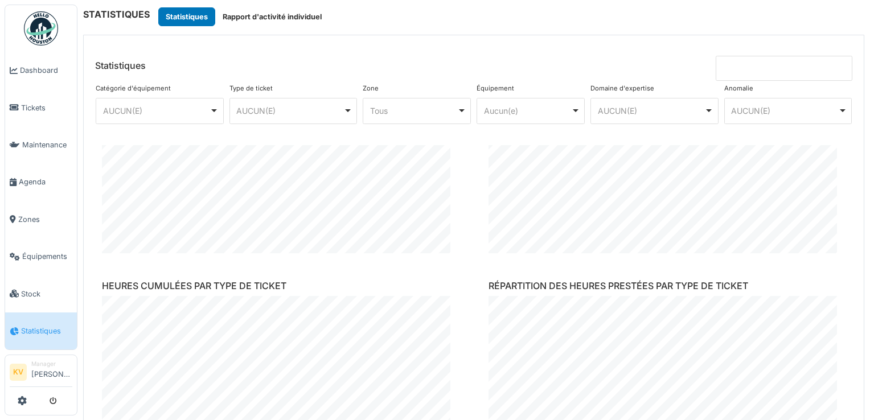
scroll to position [1108, 0]
click at [32, 179] on span "Agenda" at bounding box center [46, 182] width 54 height 11
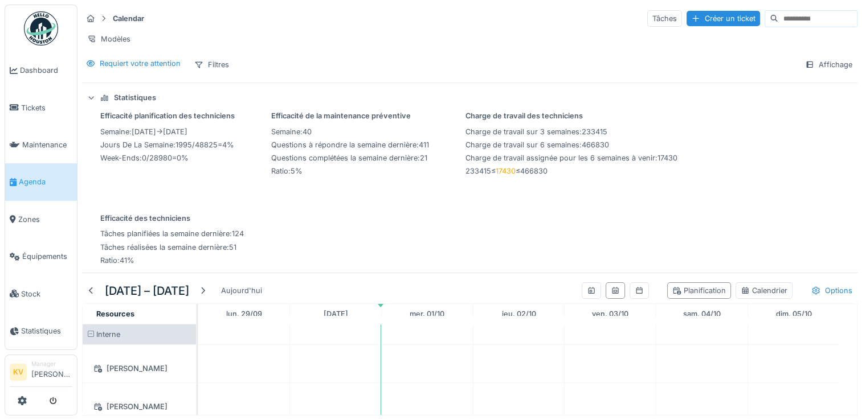
click at [91, 103] on icon at bounding box center [91, 97] width 7 height 9
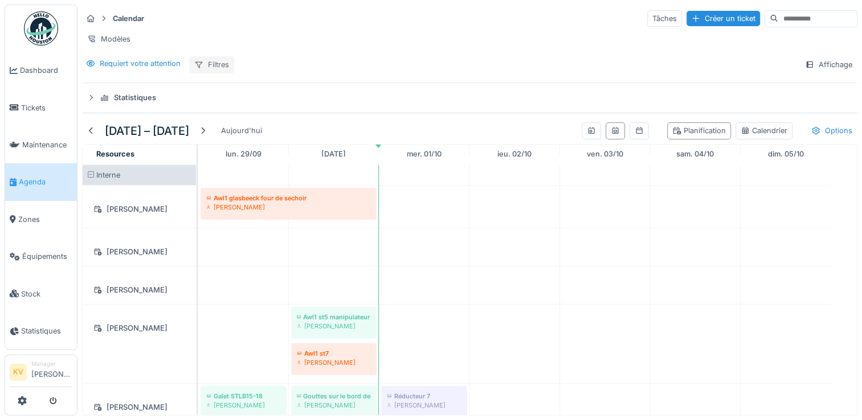
click at [219, 73] on div "Filtres" at bounding box center [211, 64] width 45 height 17
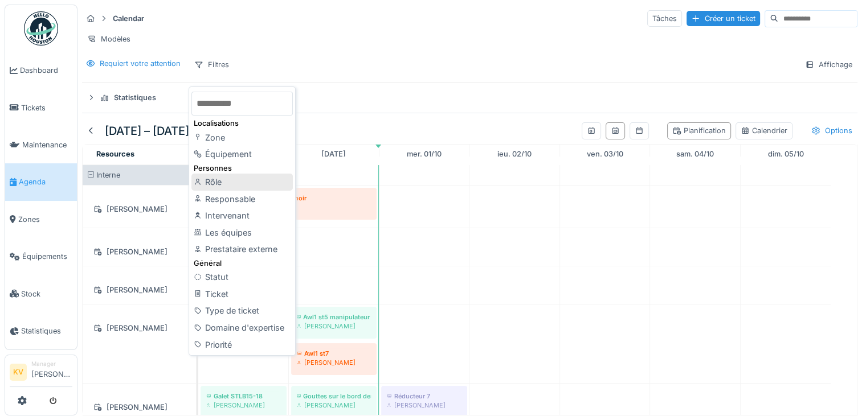
click at [207, 183] on div "Rôle" at bounding box center [241, 182] width 101 height 17
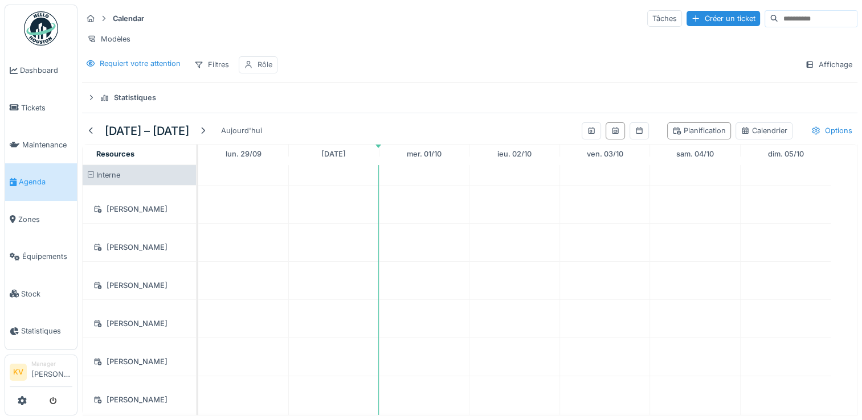
click at [262, 70] on div "Rôle" at bounding box center [264, 64] width 15 height 11
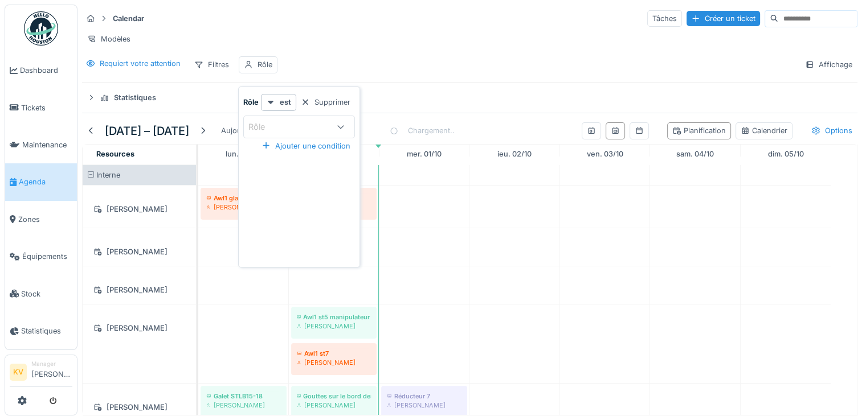
click at [342, 124] on icon at bounding box center [340, 126] width 9 height 7
click at [269, 103] on icon at bounding box center [271, 102] width 6 height 3
click at [271, 148] on div "n'est pas" at bounding box center [284, 144] width 40 height 17
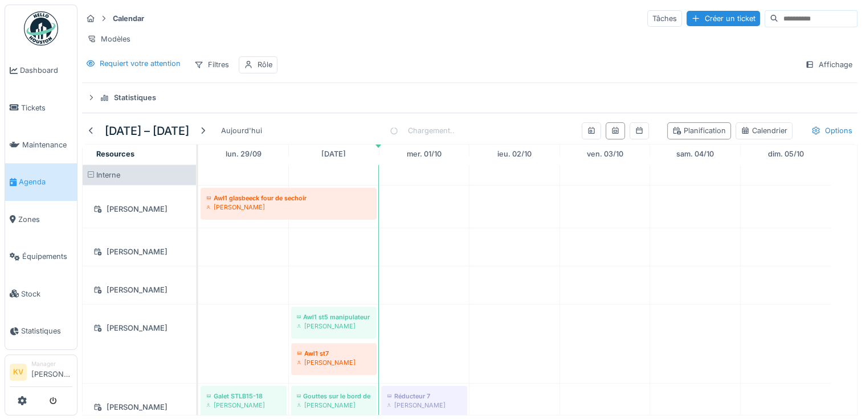
click at [382, 69] on div "Requiert votre attention Filtres Rôle Affichage" at bounding box center [469, 64] width 775 height 17
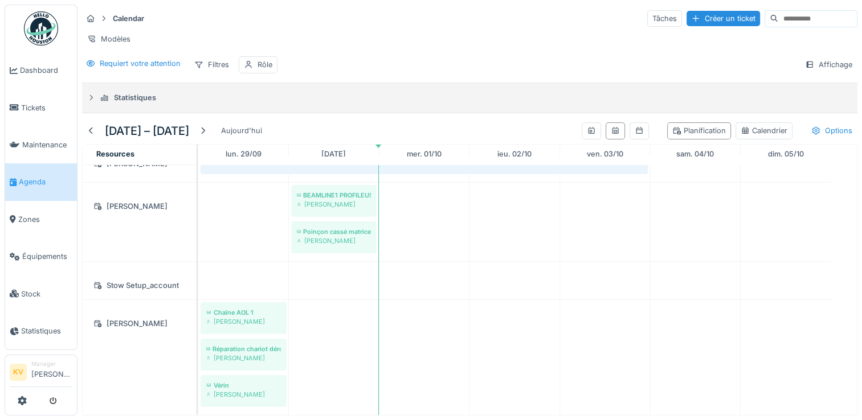
drag, startPoint x: 264, startPoint y: 63, endPoint x: 253, endPoint y: 94, distance: 33.3
click at [253, 94] on div "Statistiques" at bounding box center [474, 97] width 748 height 11
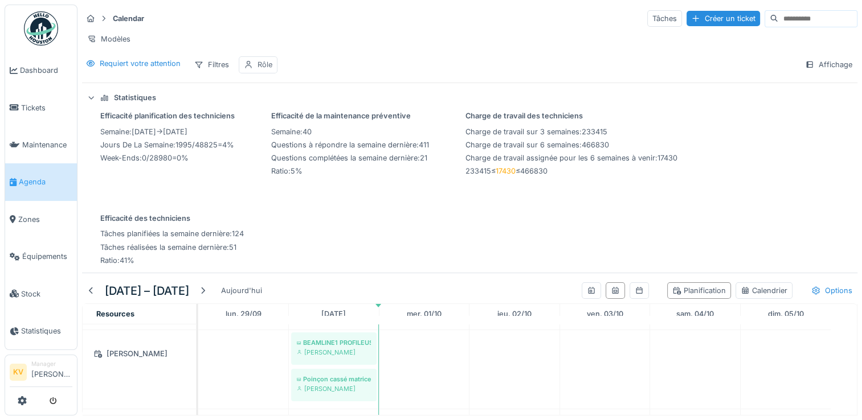
click at [262, 67] on div "Rôle" at bounding box center [264, 64] width 15 height 11
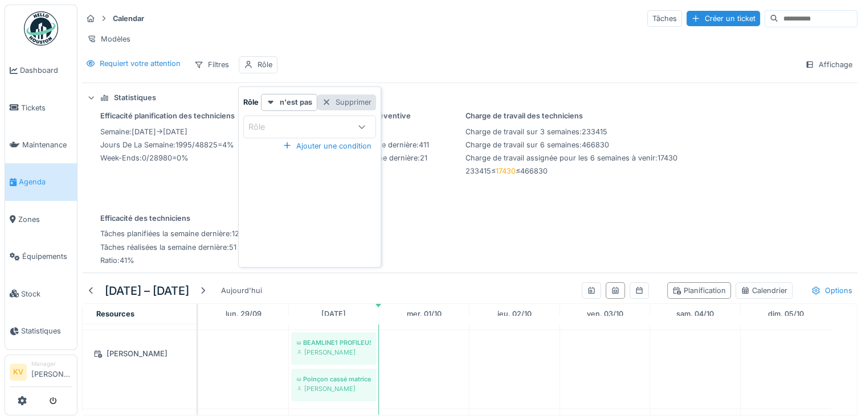
click at [341, 95] on div "Supprimer" at bounding box center [346, 102] width 59 height 15
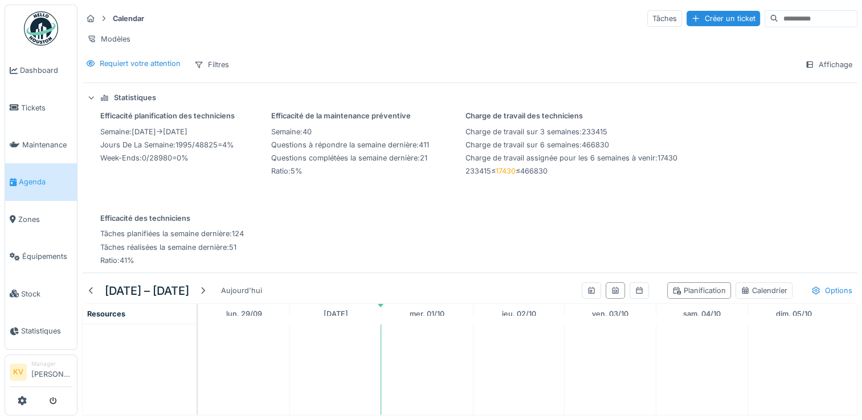
click at [342, 62] on div "Requiert votre attention Filtres Affichage" at bounding box center [469, 64] width 775 height 17
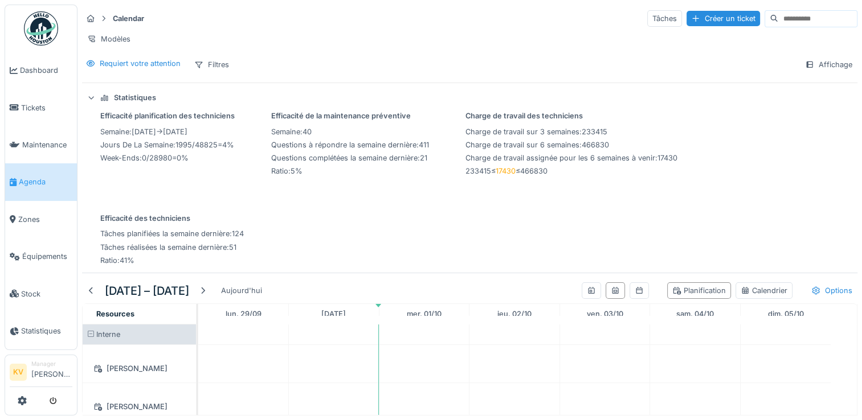
click at [89, 98] on icon at bounding box center [91, 97] width 7 height 9
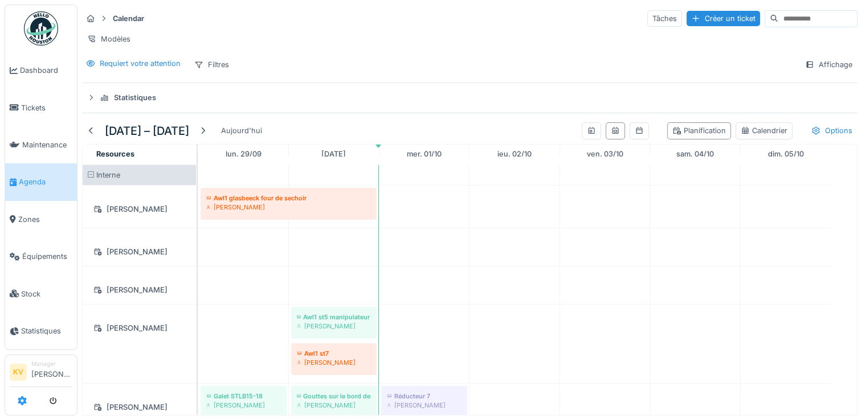
click at [19, 402] on icon at bounding box center [22, 400] width 9 height 9
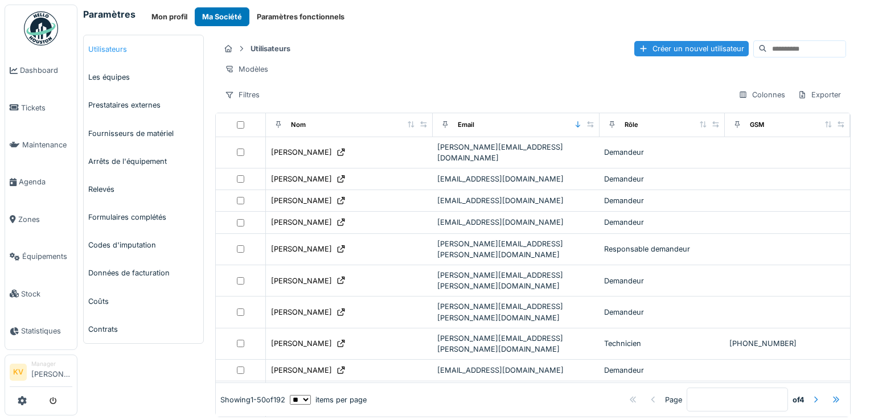
click at [103, 48] on link "Utilisateurs" at bounding box center [144, 49] width 120 height 28
click at [767, 49] on input at bounding box center [806, 49] width 79 height 16
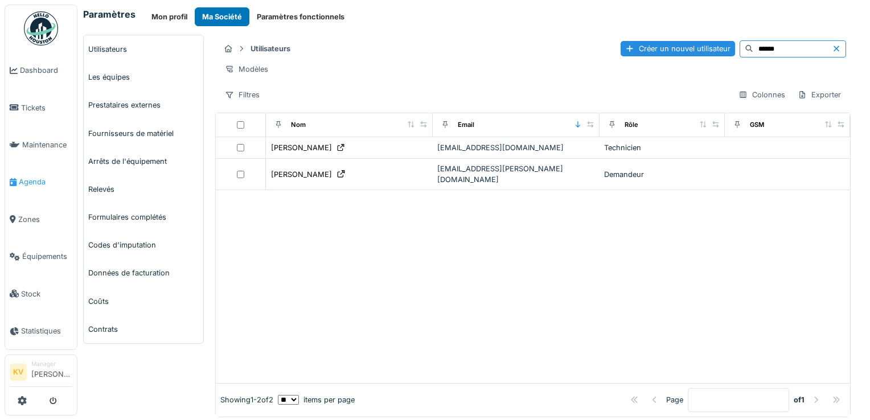
type input "******"
click at [23, 179] on span "Agenda" at bounding box center [46, 182] width 54 height 11
